Goal: Communication & Community: Participate in discussion

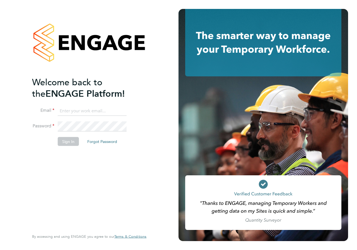
click at [74, 110] on input at bounding box center [92, 111] width 69 height 10
type input "EMMA.WOOD1@NCCLONDON.AC.UK"
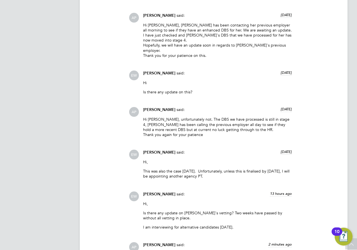
scroll to position [1106, 0]
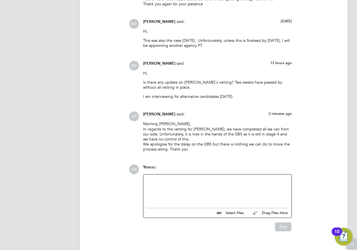
click at [175, 182] on div at bounding box center [217, 190] width 141 height 24
drag, startPoint x: 246, startPoint y: 180, endPoint x: 213, endPoint y: 181, distance: 33.5
click at [211, 188] on div "Can you confirm that Liz's references are now back?" at bounding box center [217, 190] width 141 height 5
click at [288, 222] on button "Post" at bounding box center [283, 226] width 16 height 9
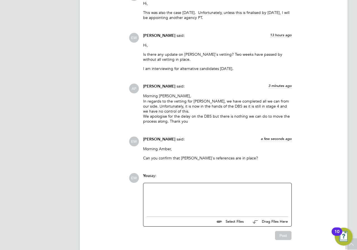
click at [189, 186] on div at bounding box center [217, 198] width 141 height 24
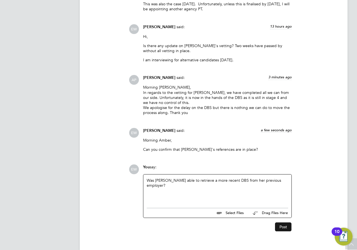
click at [286, 222] on button "Post" at bounding box center [283, 226] width 16 height 9
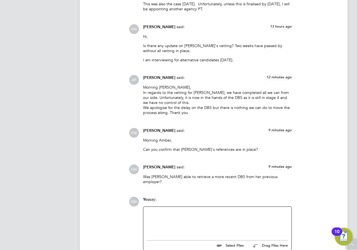
scroll to position [0, 0]
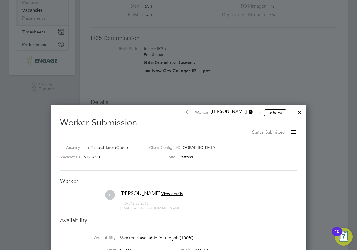
click at [292, 132] on icon at bounding box center [293, 131] width 7 height 7
click at [298, 113] on div at bounding box center [299, 111] width 10 height 10
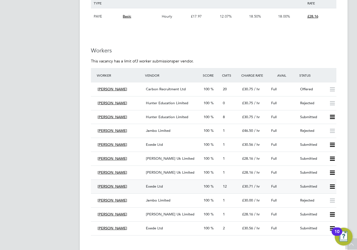
click at [167, 184] on div "Exede Ltd" at bounding box center [173, 186] width 58 height 9
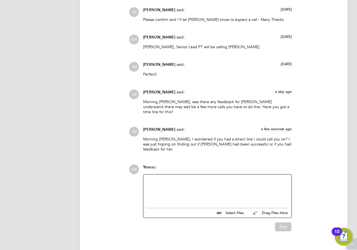
click at [210, 164] on div "You say:" at bounding box center [217, 169] width 149 height 10
click at [207, 178] on div at bounding box center [217, 190] width 141 height 24
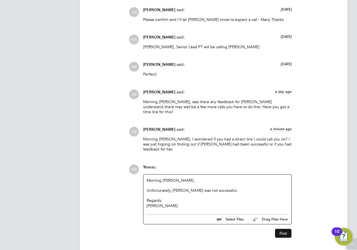
click at [282, 229] on button "Post" at bounding box center [283, 233] width 16 height 9
